Goal: Transaction & Acquisition: Purchase product/service

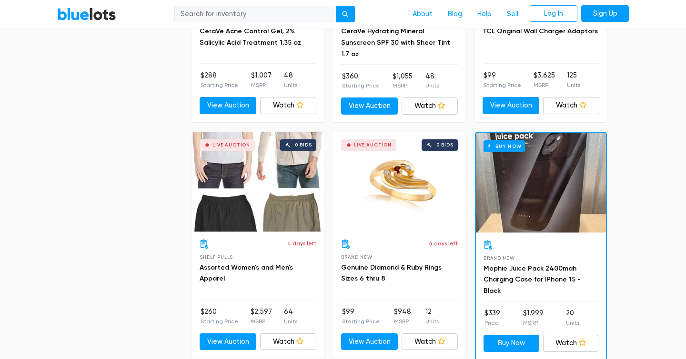
scroll to position [3971, 0]
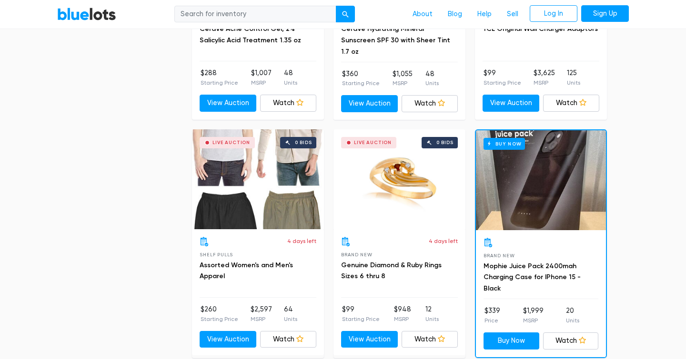
click at [282, 194] on div "Live Auction 0 bids" at bounding box center [258, 179] width 132 height 100
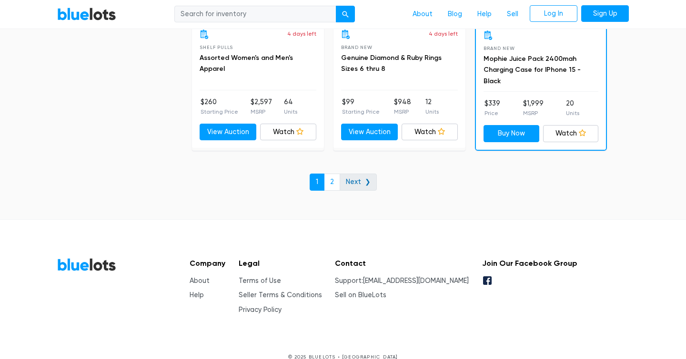
scroll to position [4178, 0]
click at [337, 174] on link "2" at bounding box center [332, 182] width 16 height 17
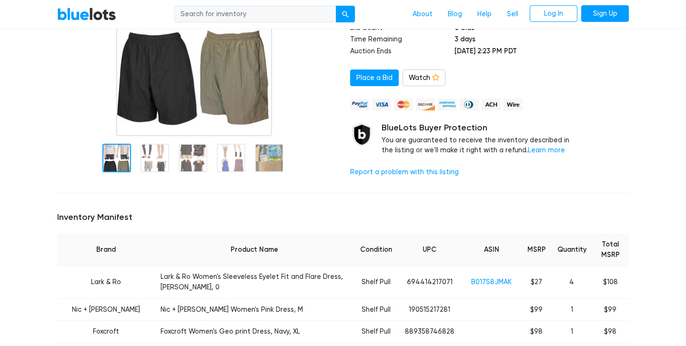
scroll to position [194, 0]
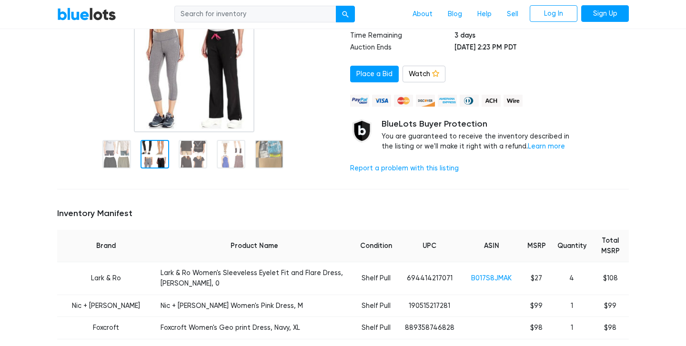
click at [155, 158] on div at bounding box center [154, 154] width 29 height 29
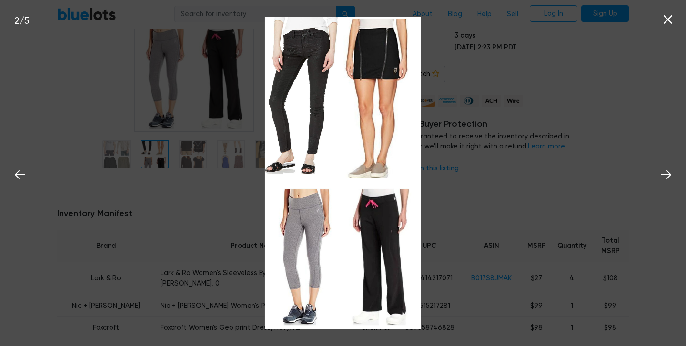
click at [190, 156] on div "2 / 5" at bounding box center [343, 173] width 686 height 346
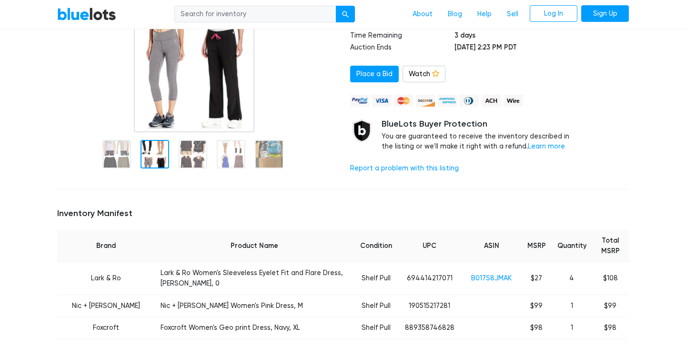
click at [190, 156] on div at bounding box center [193, 154] width 29 height 29
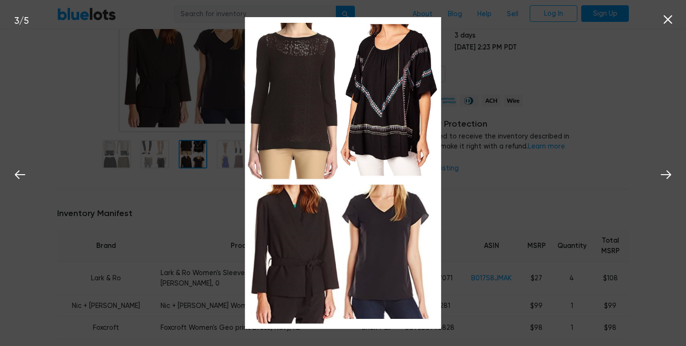
click at [203, 189] on div "3 / 5" at bounding box center [343, 173] width 686 height 346
